Goal: Contribute content: Contribute content

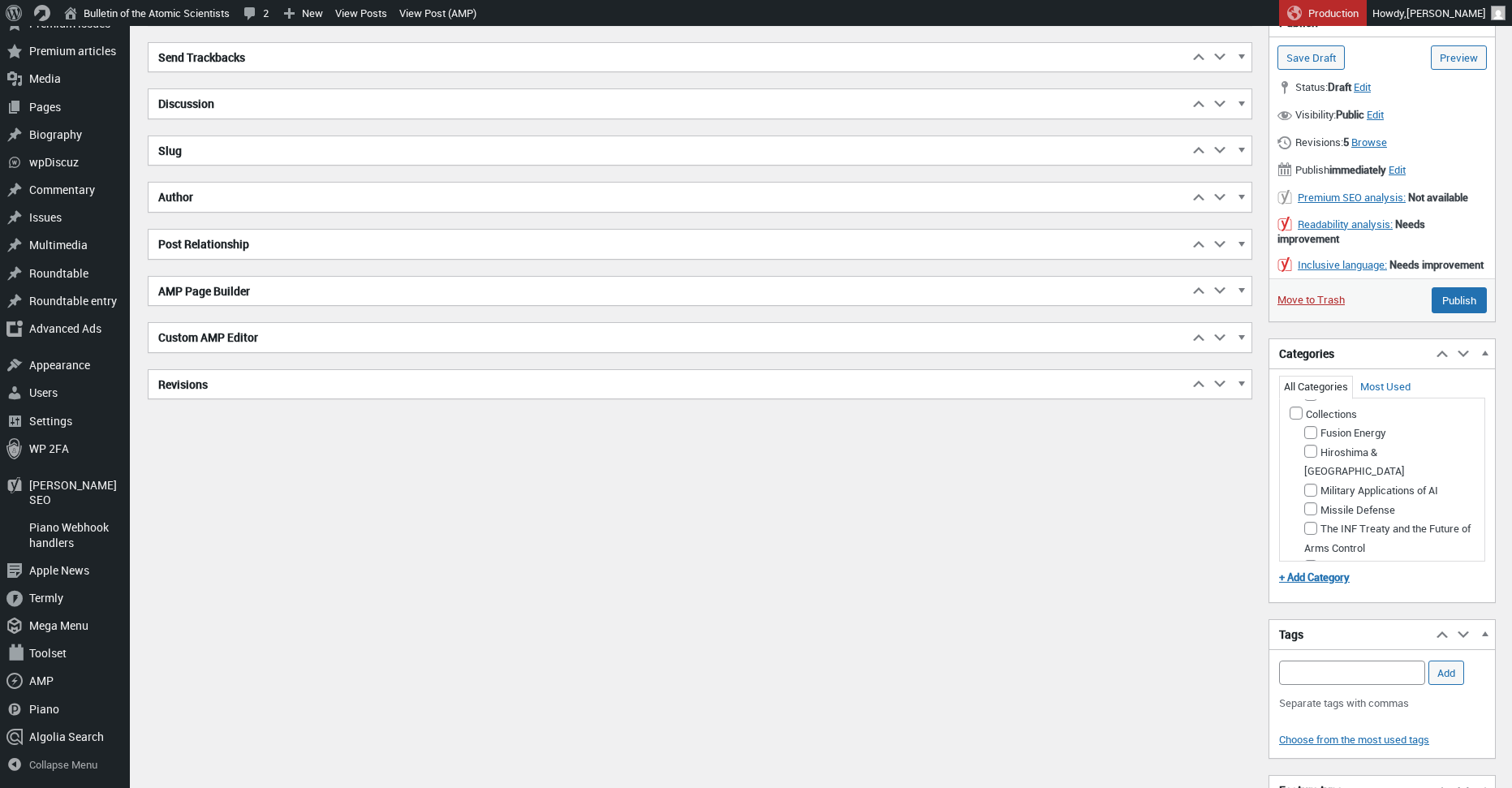
scroll to position [289, 0]
click at [1293, 366] on input "Climate Change" at bounding box center [1295, 358] width 13 height 13
checkbox input "true"
click at [1295, 425] on input "Uncategorized (Primary Category)" at bounding box center [1295, 418] width 13 height 13
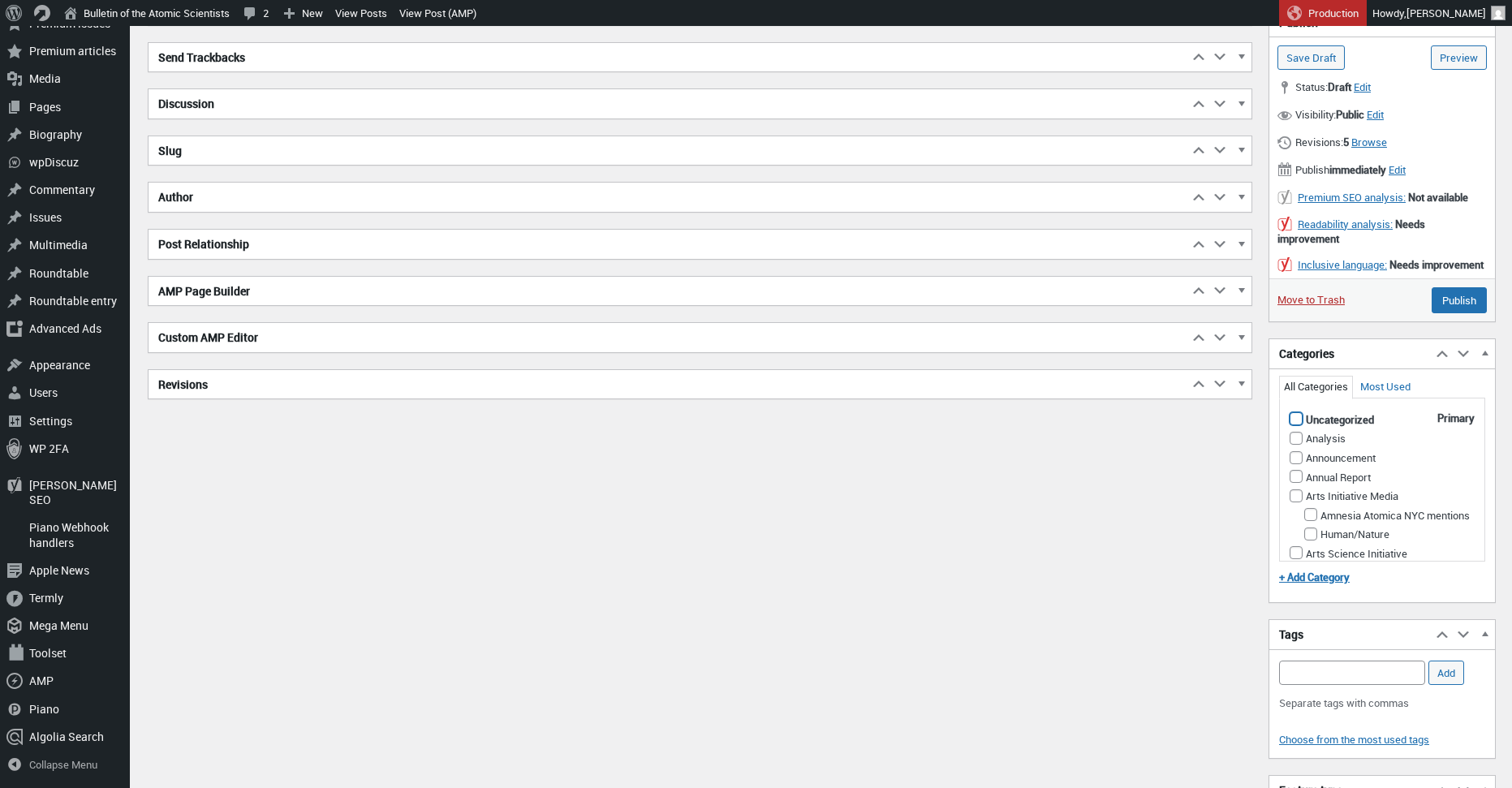
checkbox input "false"
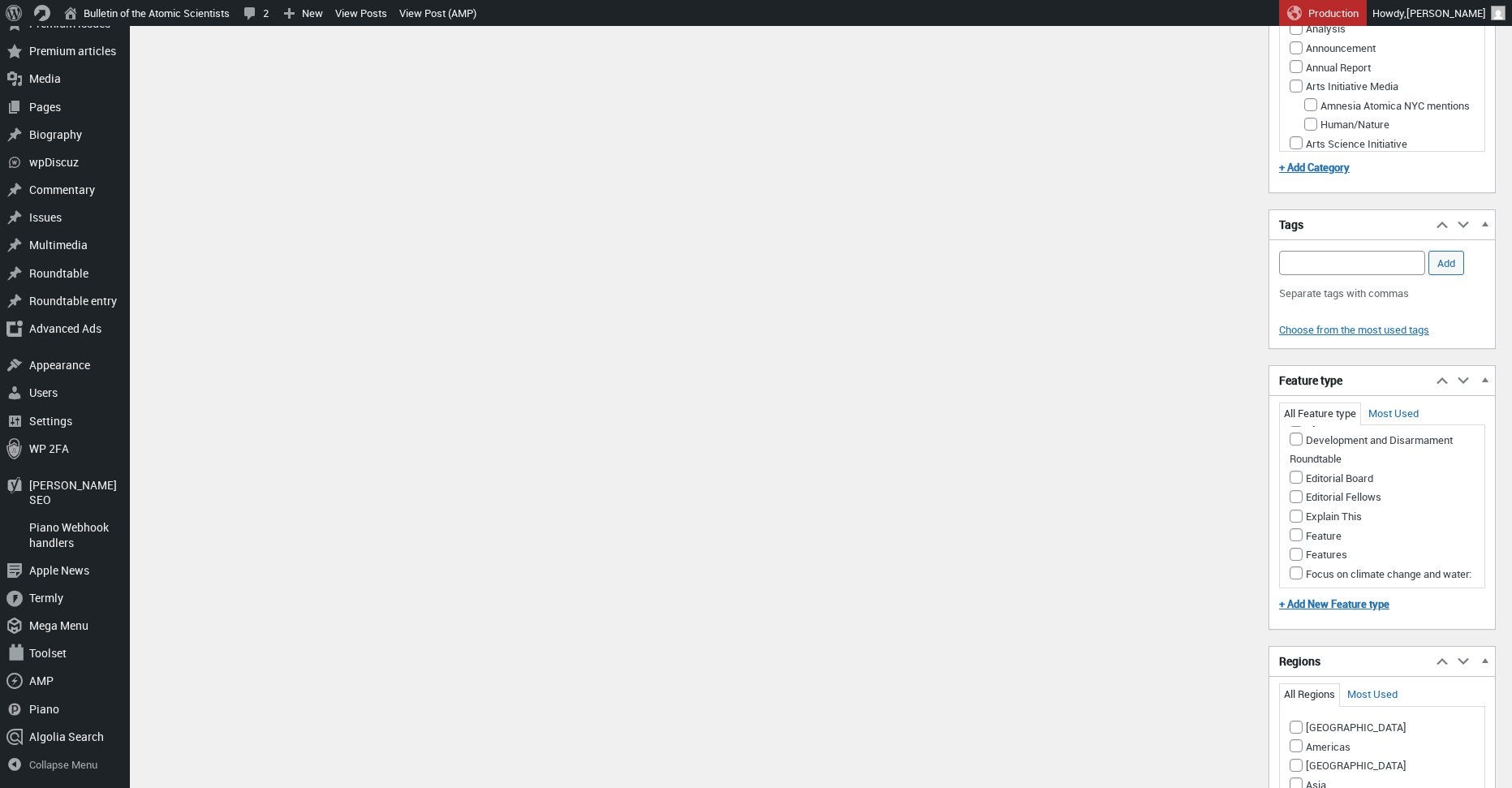
scroll to position [206, 0]
click at [1296, 514] on input "Feature" at bounding box center [1295, 506] width 13 height 13
checkbox input "true"
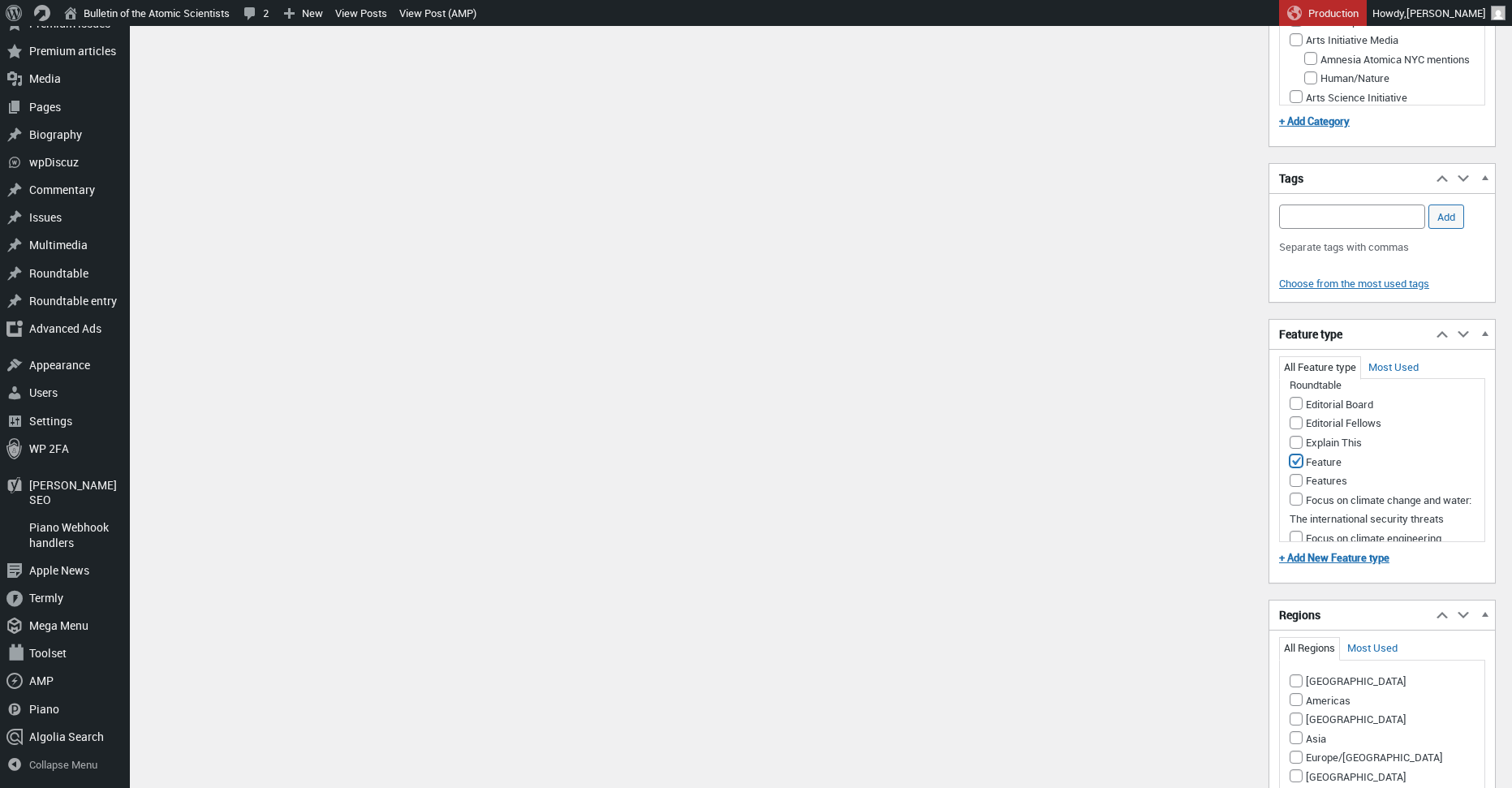
scroll to position [1517, 0]
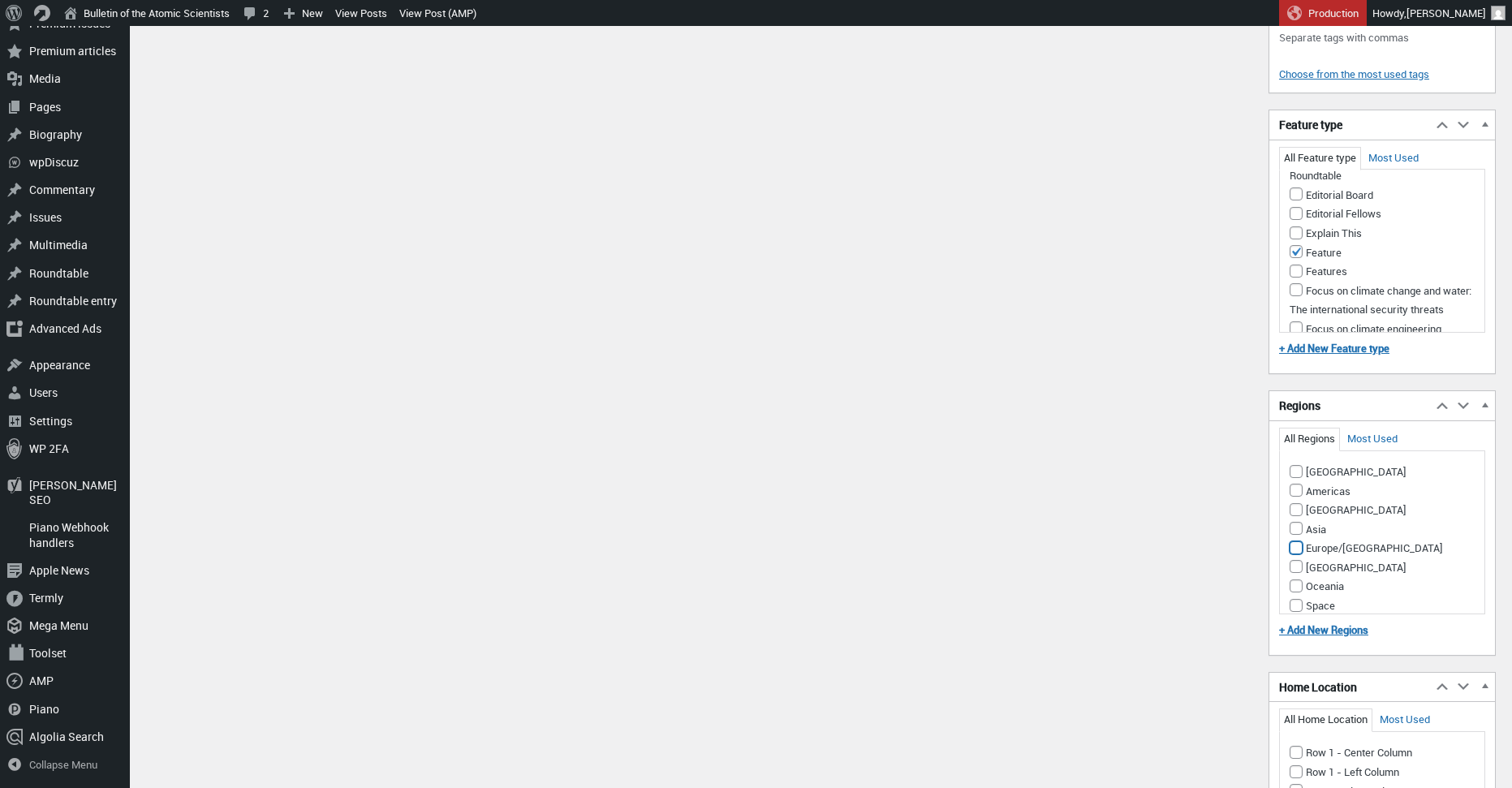
click at [1292, 555] on input "Europe/[GEOGRAPHIC_DATA]" at bounding box center [1295, 547] width 13 height 13
checkbox input "true"
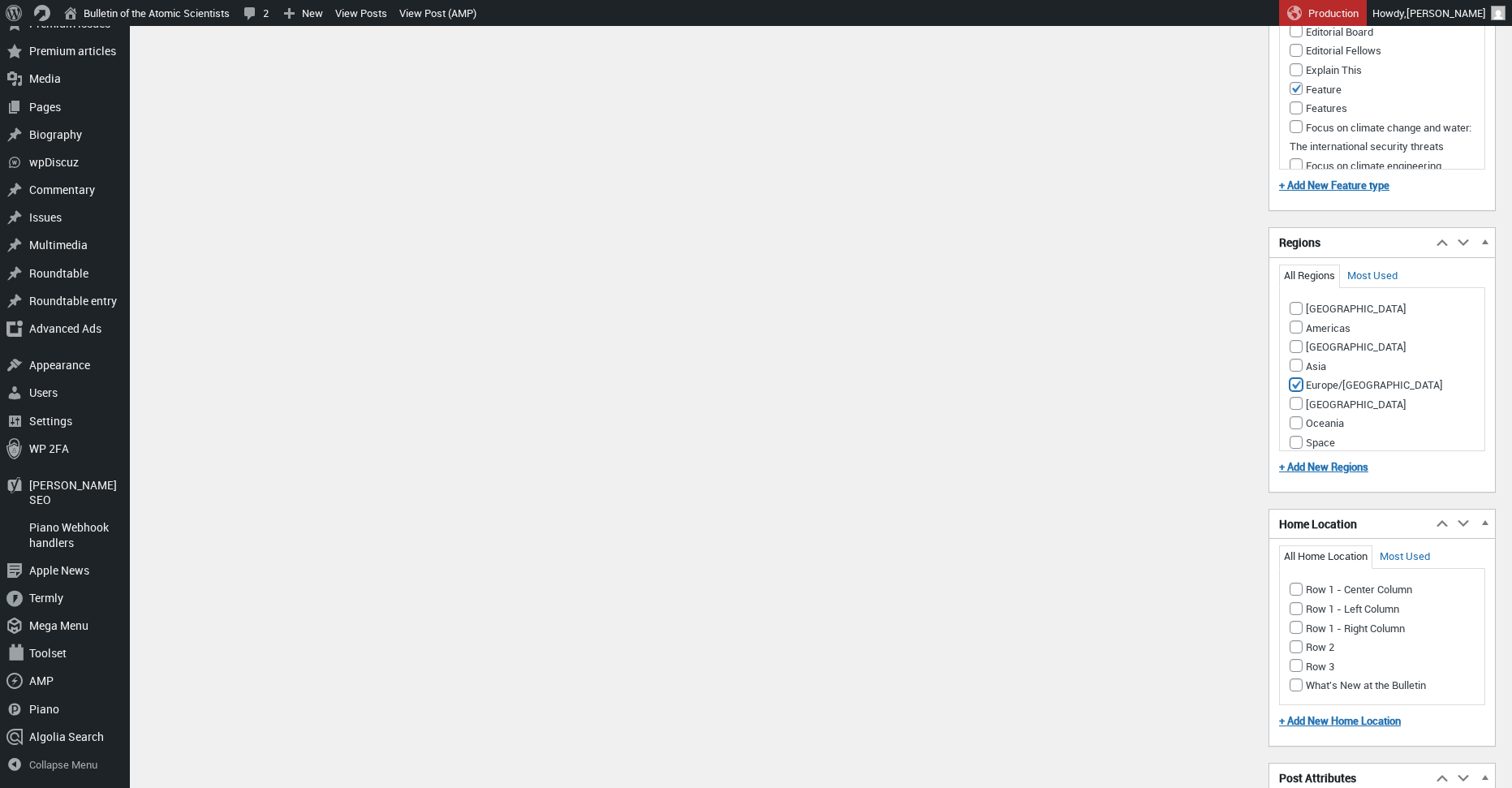
scroll to position [1680, 0]
click at [1299, 596] on input "Row 1 - Center Column" at bounding box center [1295, 588] width 13 height 13
checkbox input "true"
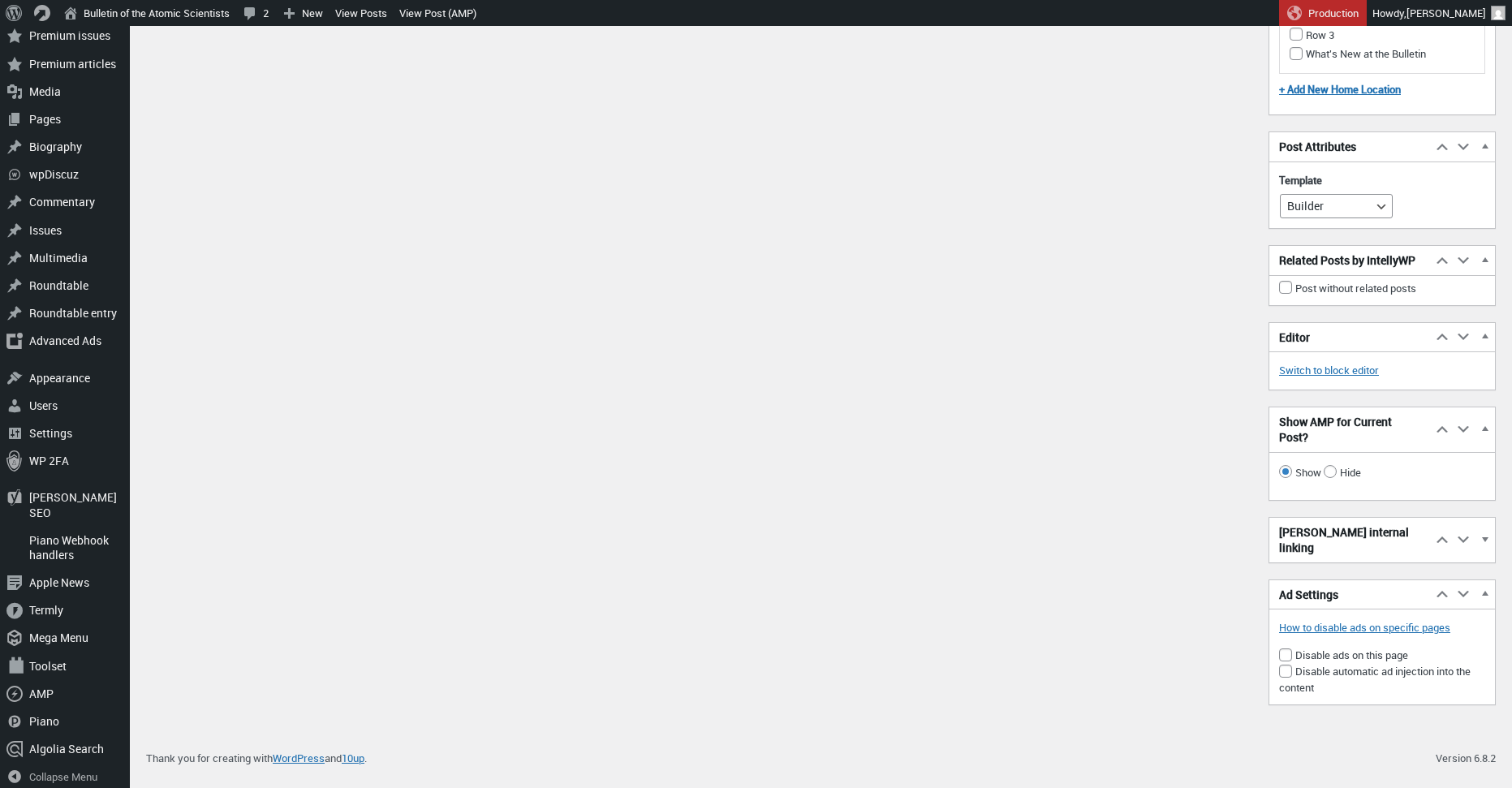
scroll to position [2273, 0]
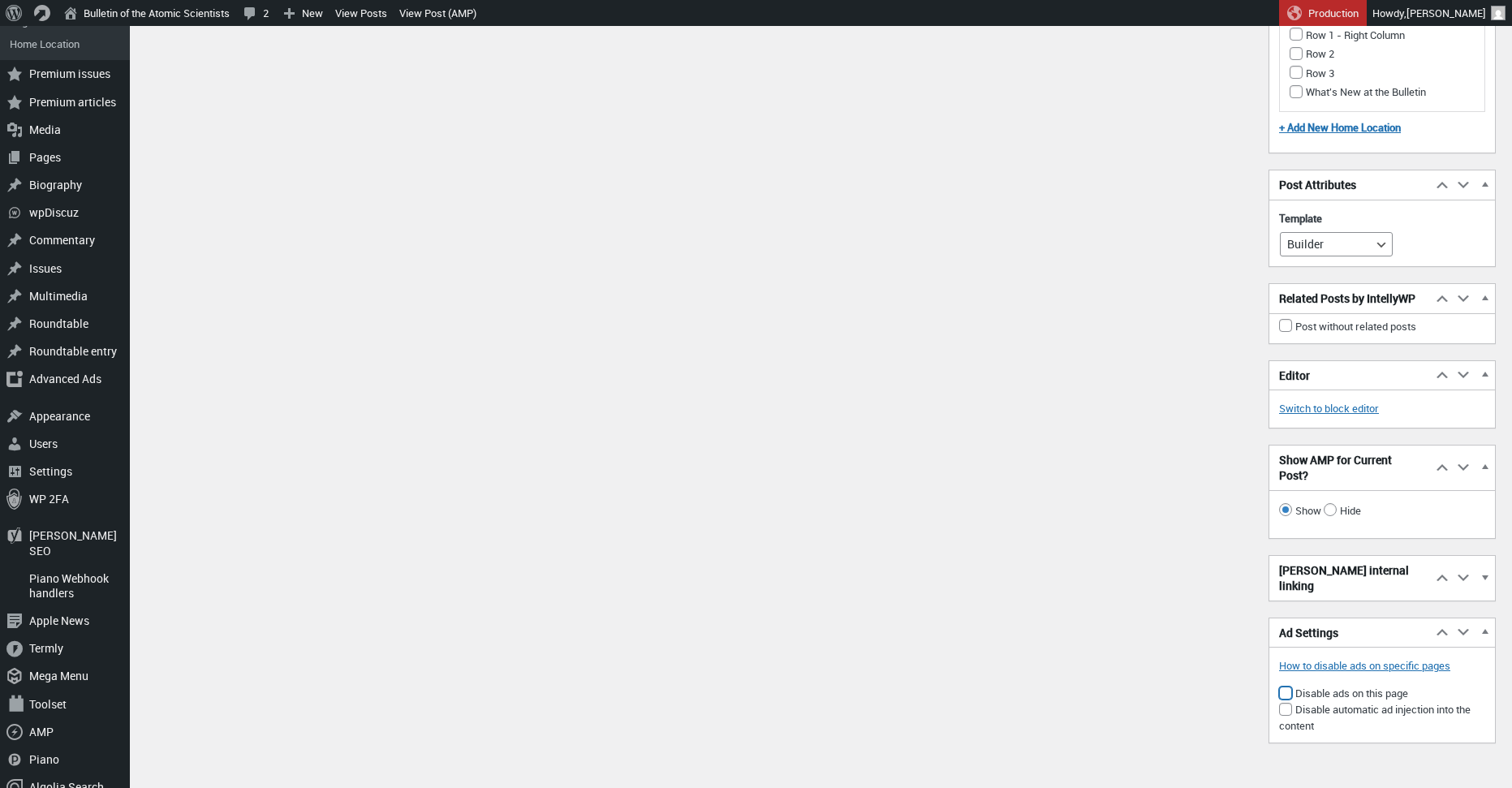
click at [1282, 699] on input"] "Disable ads on this page" at bounding box center [1284, 693] width 13 height 13
checkbox input"] "true"
click at [1332, 516] on input "Hide" at bounding box center [1329, 509] width 13 height 13
radio input "true"
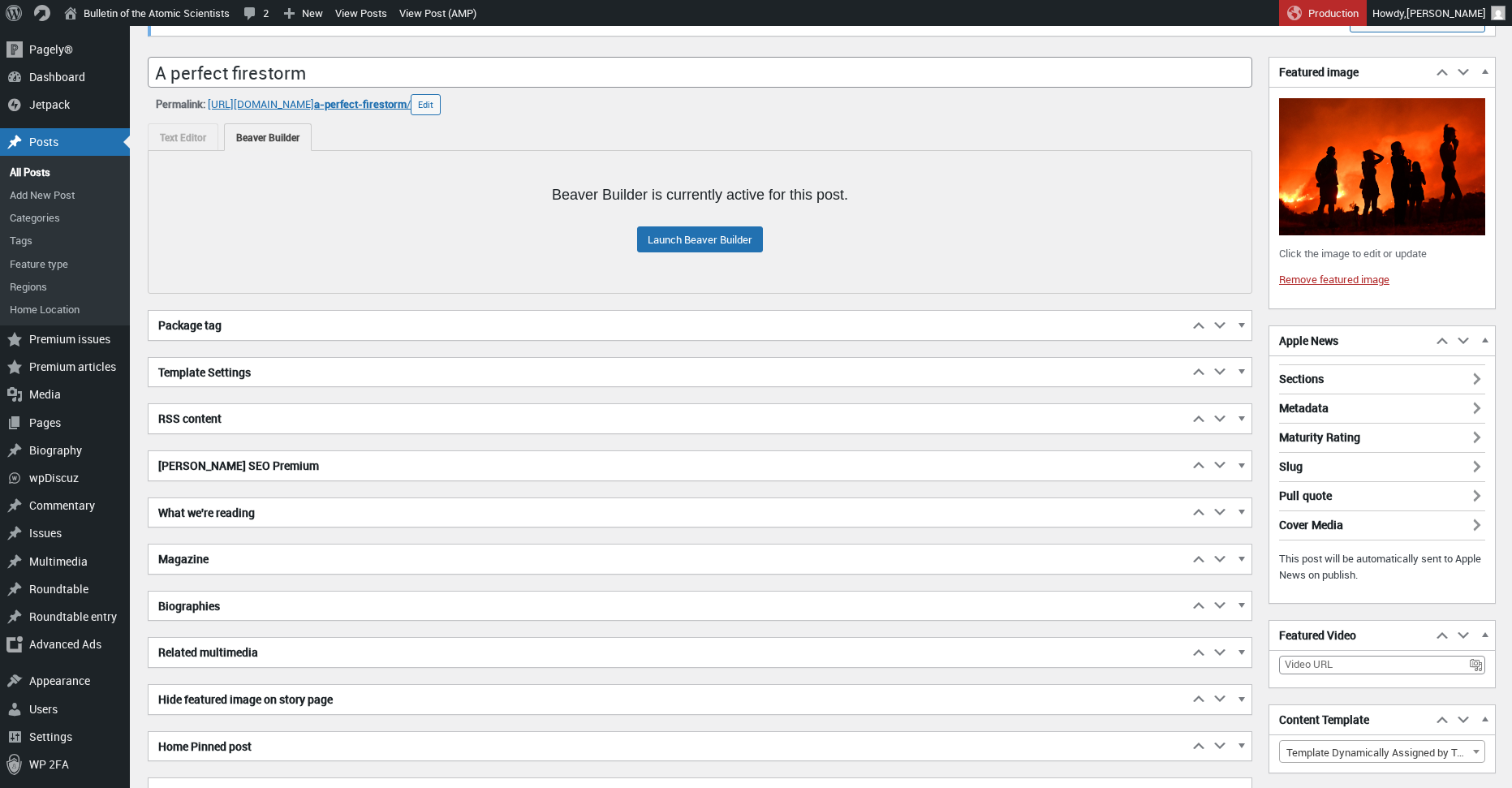
scroll to position [604, 0]
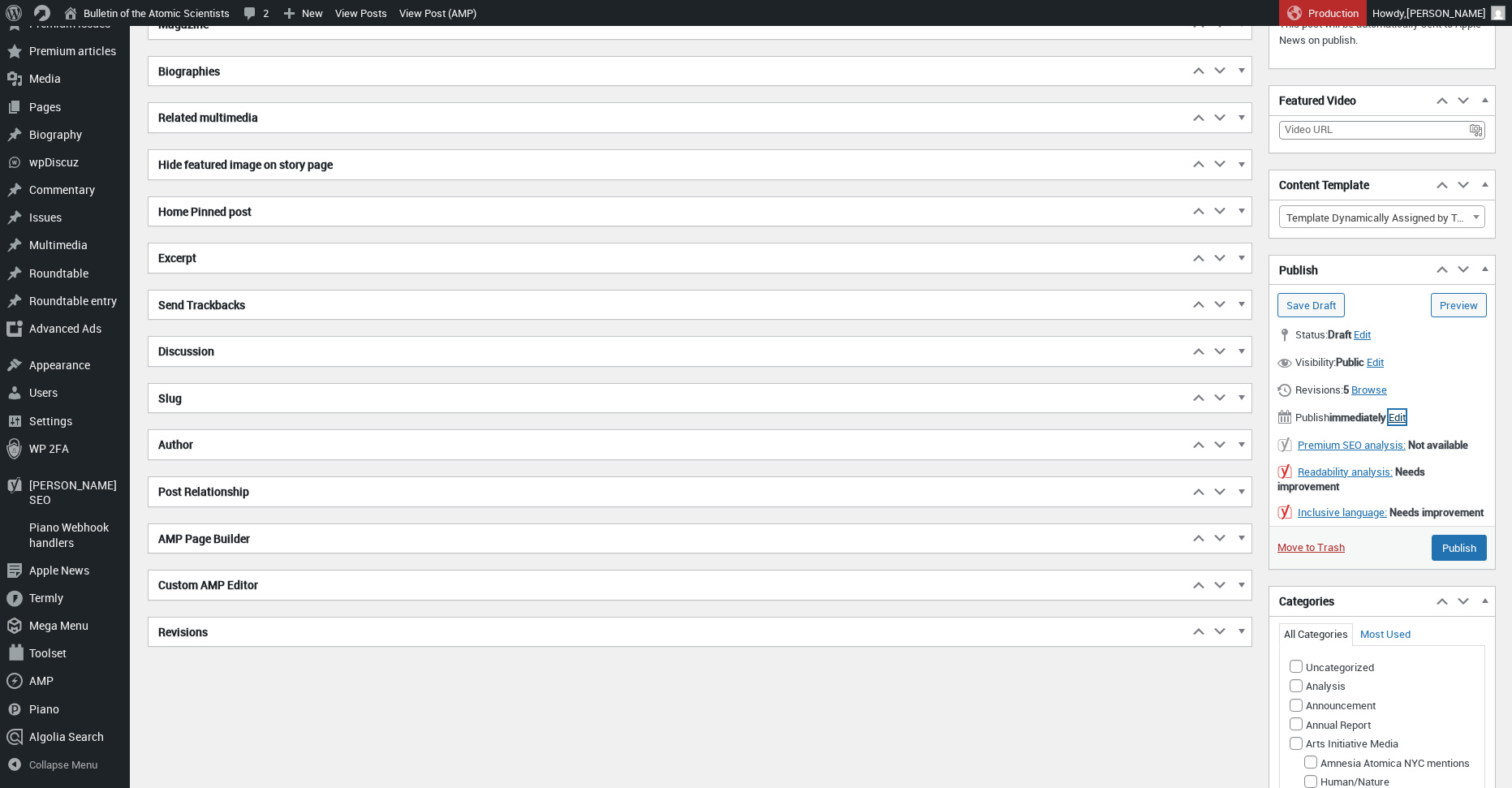
click at [1405, 417] on span "Edit" at bounding box center [1397, 417] width 17 height 14
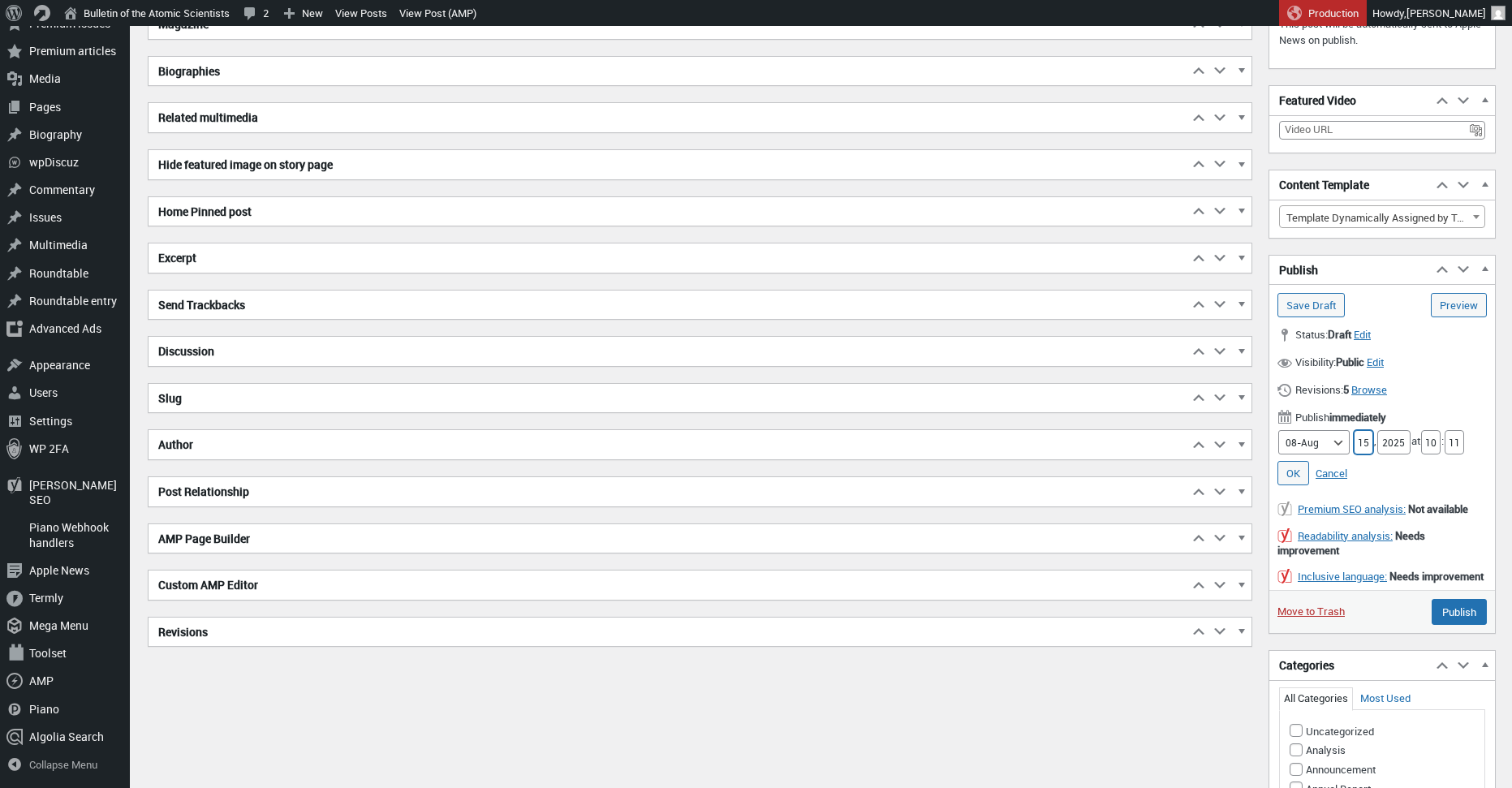
drag, startPoint x: 1362, startPoint y: 439, endPoint x: 1347, endPoint y: 441, distance: 15.1
click at [1353, 441] on input "15" at bounding box center [1363, 442] width 19 height 24
type input "18"
click at [1436, 443] on input "10" at bounding box center [1430, 442] width 19 height 24
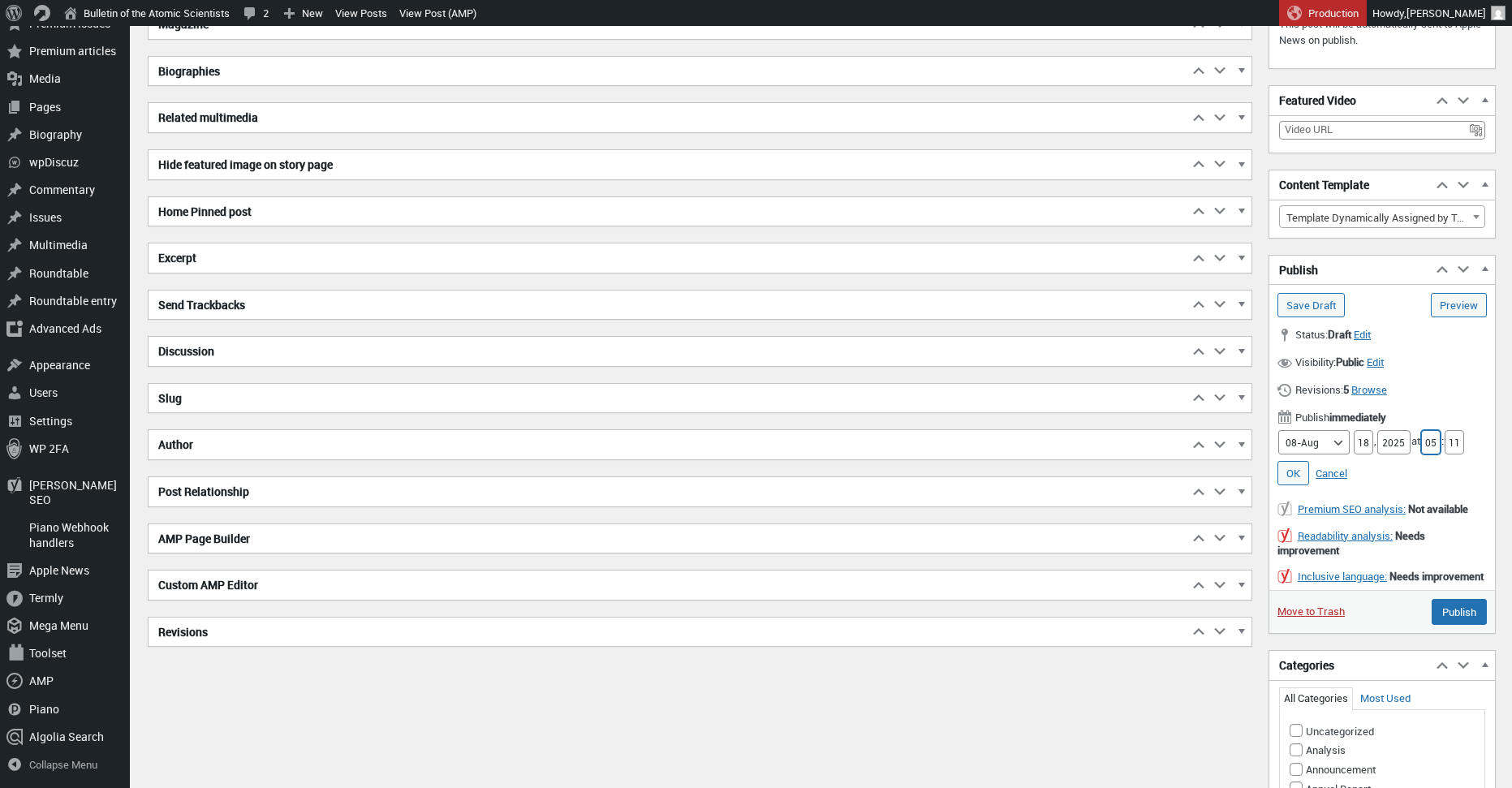
type input "05"
click at [1456, 441] on input "11" at bounding box center [1454, 442] width 19 height 24
type input "00"
click at [1302, 473] on link "OK" at bounding box center [1292, 473] width 32 height 24
type input "Schedule"
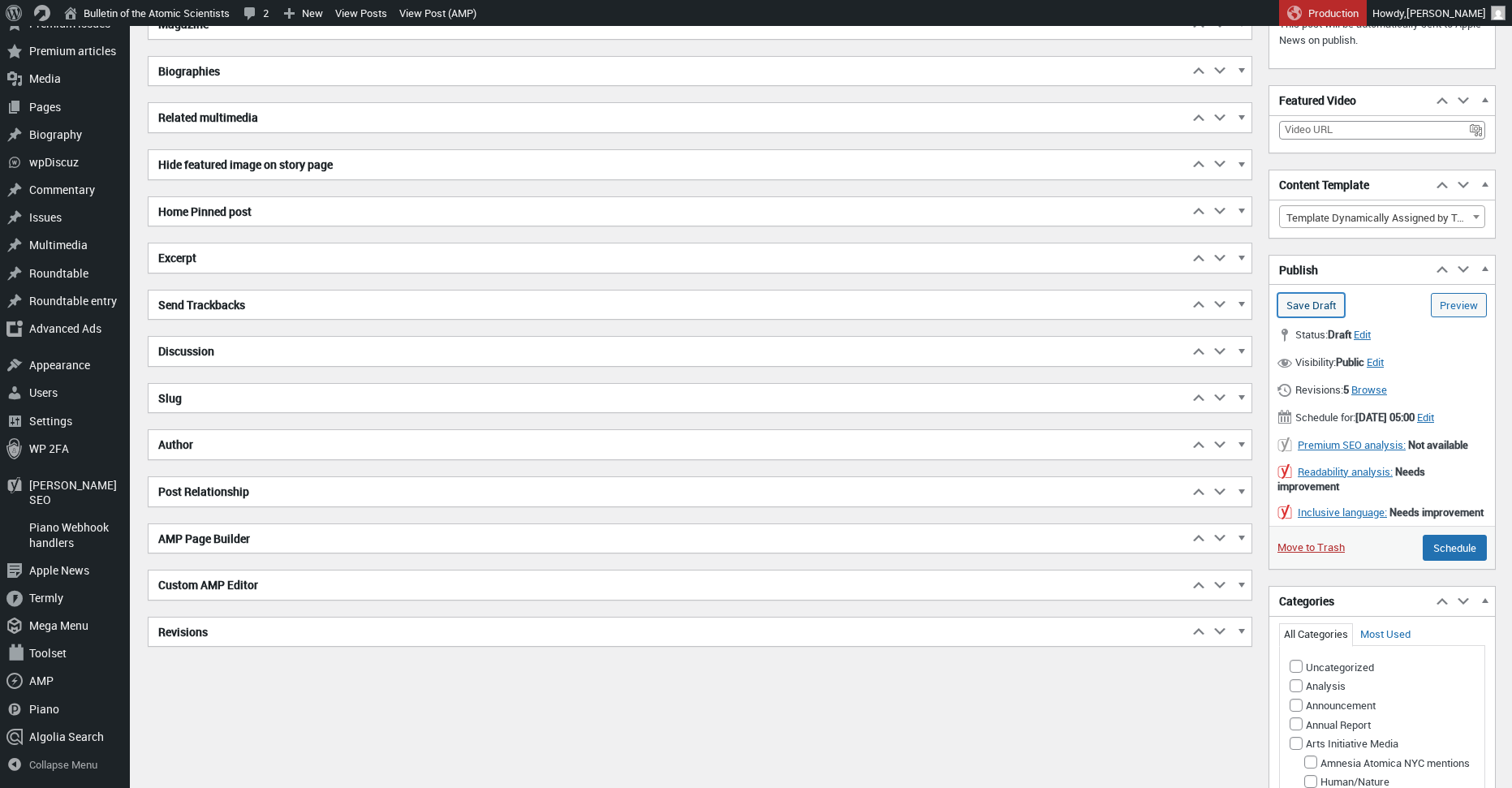
click at [1327, 310] on input "Save Draft" at bounding box center [1310, 305] width 68 height 24
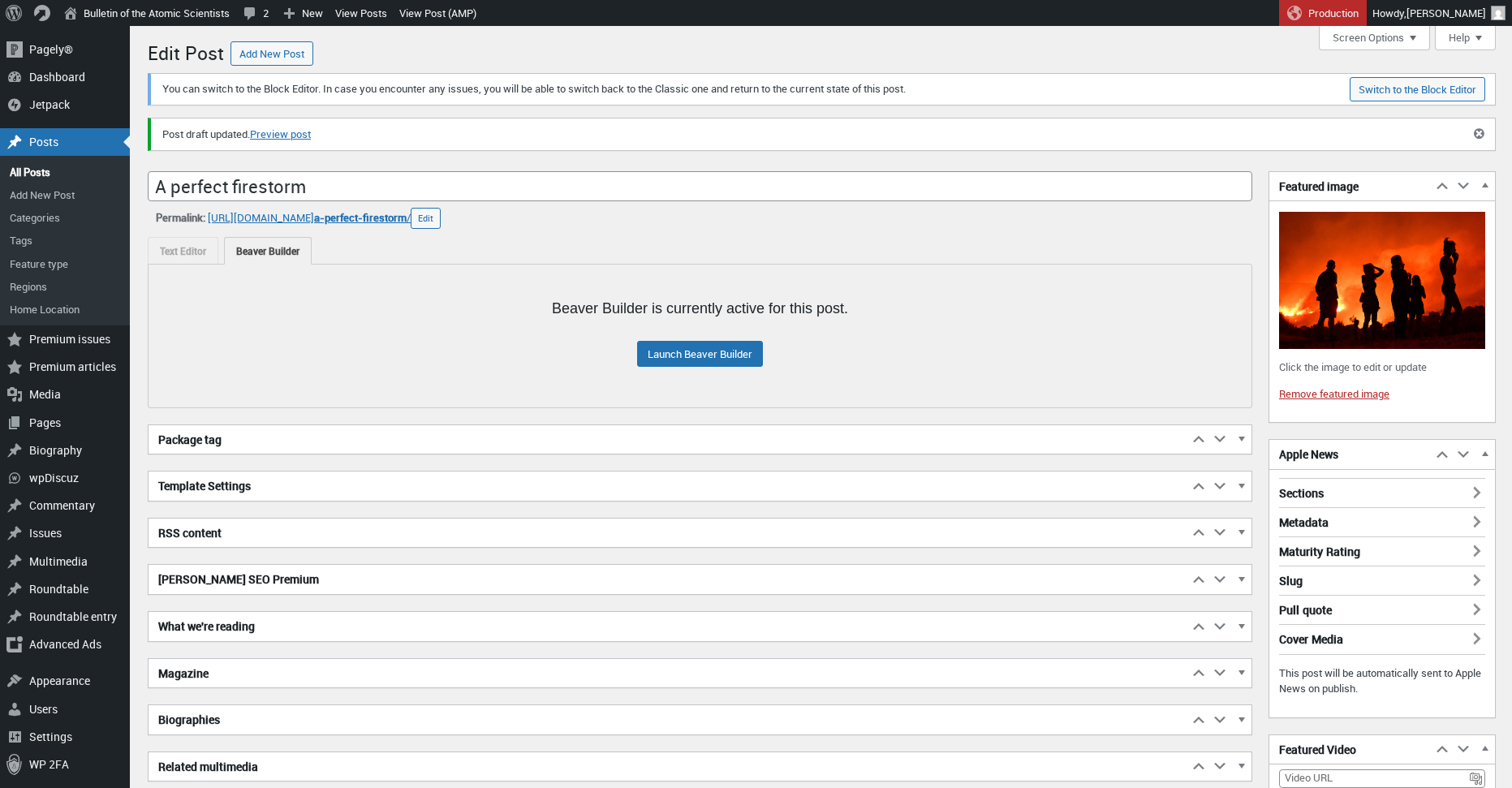
scroll to position [12, 0]
click at [736, 356] on link "Launch Beaver Builder" at bounding box center [700, 353] width 125 height 26
